Goal: Check status: Check status

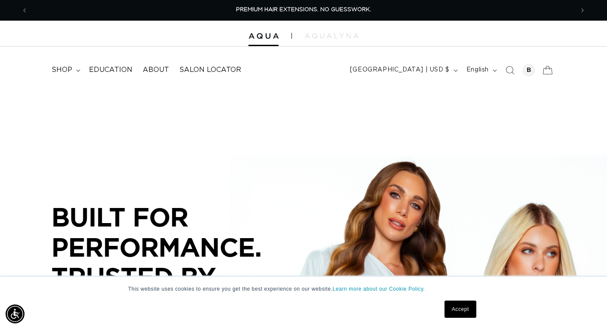
click at [548, 69] on icon at bounding box center [548, 70] width 20 height 20
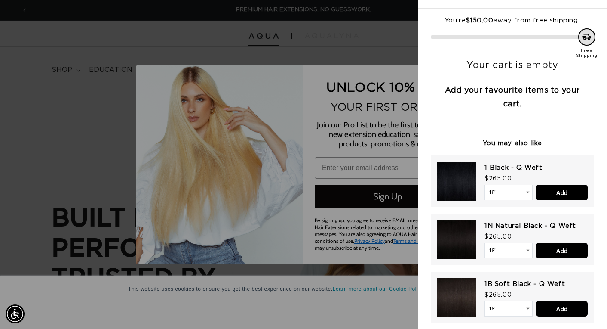
click at [358, 59] on div at bounding box center [303, 164] width 607 height 329
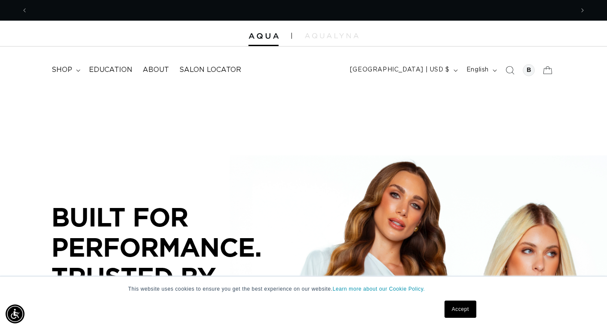
scroll to position [0, 546]
click at [529, 70] on div at bounding box center [529, 70] width 12 height 12
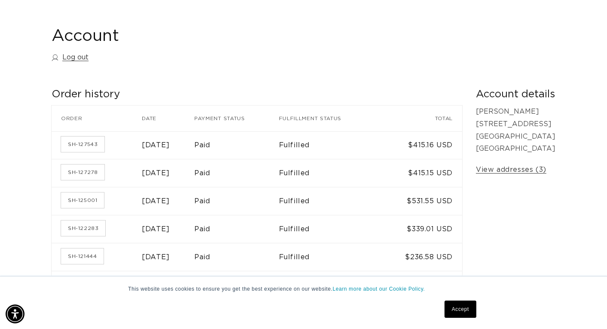
scroll to position [78, 0]
click at [71, 141] on link "SH-127543" at bounding box center [82, 143] width 43 height 15
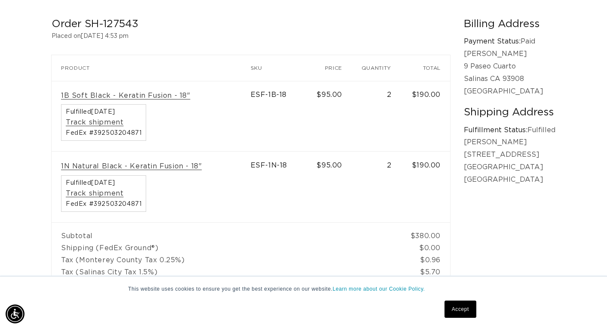
scroll to position [0, 546]
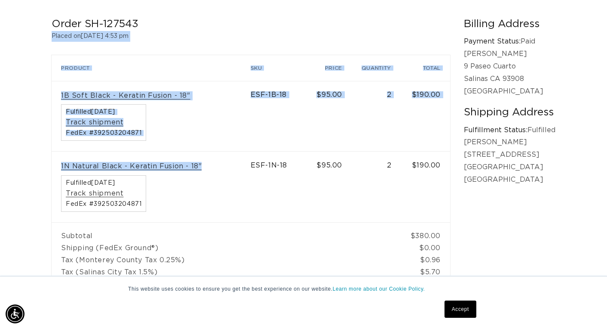
drag, startPoint x: 204, startPoint y: 163, endPoint x: 46, endPoint y: 92, distance: 173.1
click at [46, 92] on div "Account Return to Account details Order SH-127543 Placed on August 25, 2025 at …" at bounding box center [303, 149] width 607 height 413
click at [54, 93] on td "1B Soft Black - Keratin Fusion - 18" Fulfilled August 25, 2025 Track shipment F…" at bounding box center [151, 116] width 199 height 71
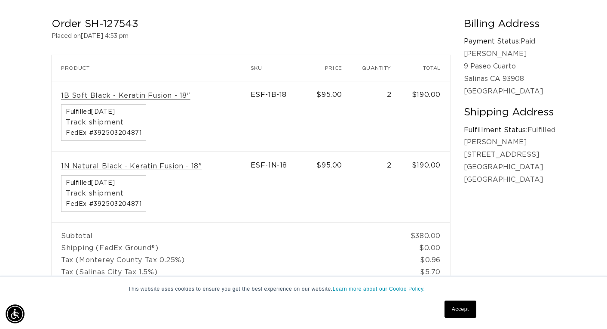
scroll to position [0, 1092]
drag, startPoint x: 56, startPoint y: 93, endPoint x: 189, endPoint y: 100, distance: 133.1
click at [189, 100] on td "1B Soft Black - Keratin Fusion - 18" Fulfilled August 25, 2025 Track shipment F…" at bounding box center [151, 116] width 199 height 71
click at [215, 99] on div "1B Soft Black - Keratin Fusion - 18" Fulfilled August 25, 2025 Track shipment F…" at bounding box center [151, 116] width 180 height 50
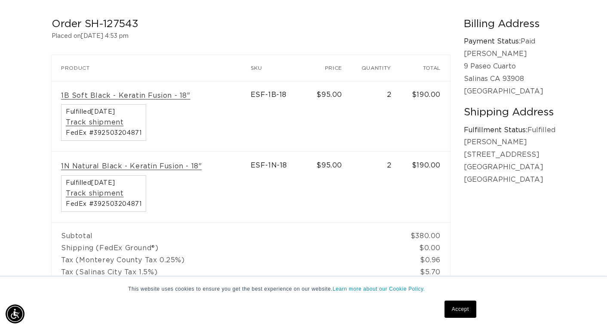
scroll to position [0, 546]
drag, startPoint x: 55, startPoint y: 93, endPoint x: 393, endPoint y: 96, distance: 338.1
click at [393, 96] on tr "1B Soft Black - Keratin Fusion - 18" Fulfilled August 25, 2025 Track shipment F…" at bounding box center [251, 116] width 399 height 71
copy tr "1B Soft Black - Keratin Fusion - 18" Fulfilled August 25, 2025 Track shipment F…"
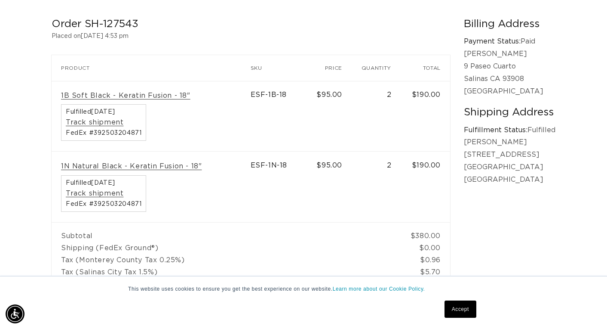
click at [185, 198] on div "1N Natural Black - Keratin Fusion - 18" Fulfilled August 25, 2025 Track shipmen…" at bounding box center [151, 187] width 180 height 50
drag, startPoint x: 59, startPoint y: 165, endPoint x: 198, endPoint y: 169, distance: 139.0
click at [198, 169] on td "1N Natural Black - Keratin Fusion - 18" Fulfilled August 25, 2025 Track shipmen…" at bounding box center [151, 186] width 199 height 71
copy link "1N Natural Black - Keratin Fusion - 18""
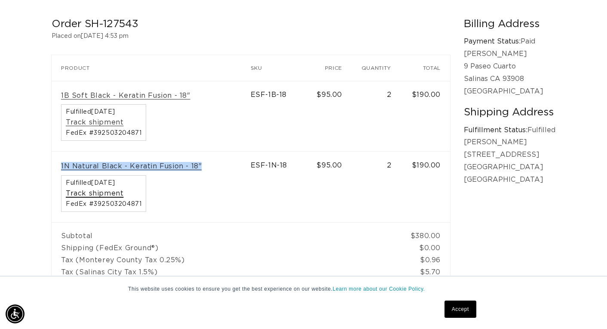
scroll to position [0, 546]
click at [106, 194] on link "Track shipment" at bounding box center [95, 193] width 58 height 9
